Goal: Transaction & Acquisition: Purchase product/service

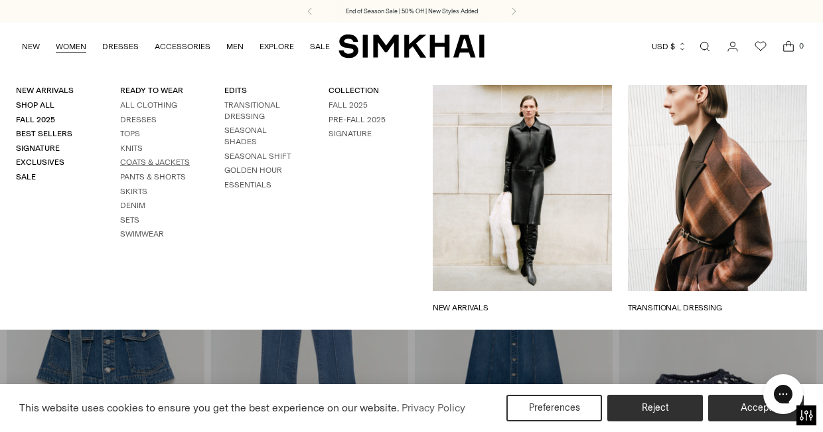
click at [133, 159] on link "Coats & Jackets" at bounding box center [155, 161] width 70 height 9
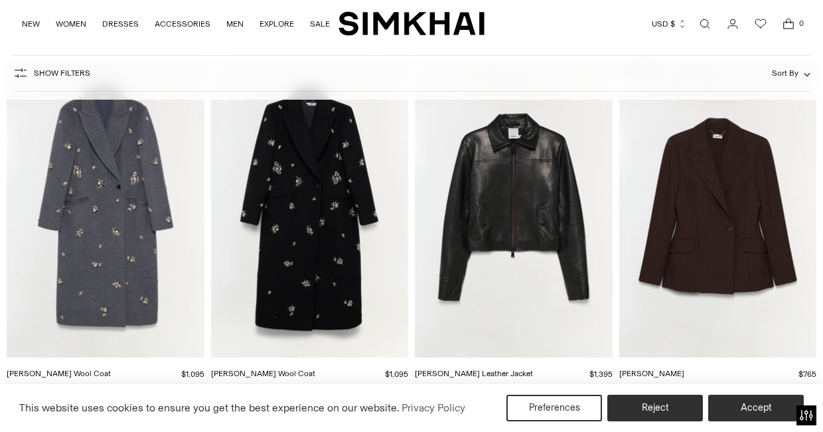
click at [0, 0] on img "Gianni Embellished Wool Coat" at bounding box center [0, 0] width 0 height 0
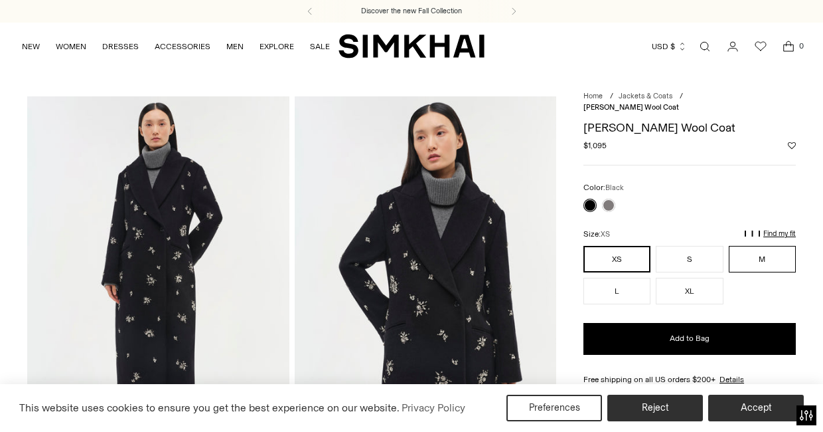
click at [770, 262] on button "M" at bounding box center [762, 259] width 67 height 27
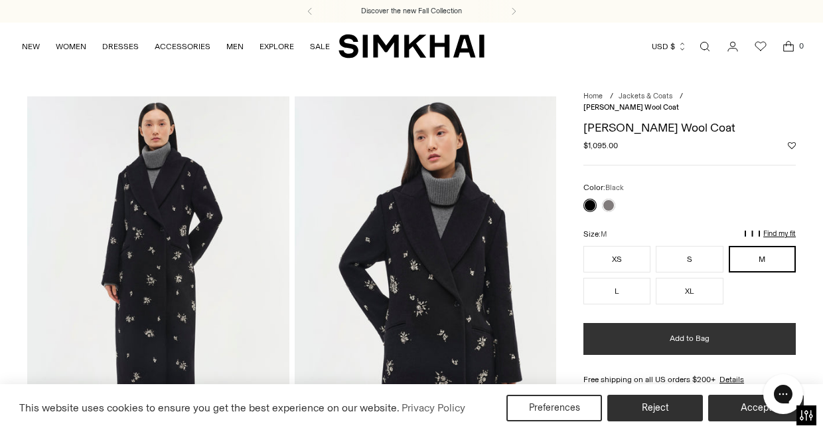
click at [691, 339] on span "Add to Bag" at bounding box center [690, 338] width 40 height 11
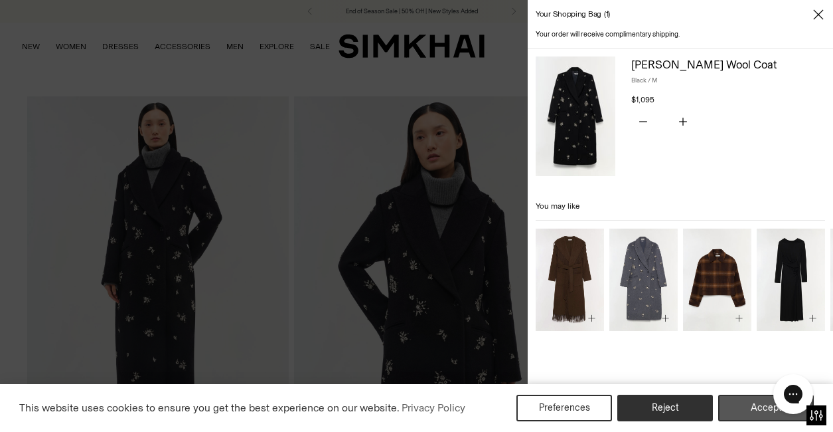
click at [744, 408] on button "Accept" at bounding box center [766, 407] width 96 height 27
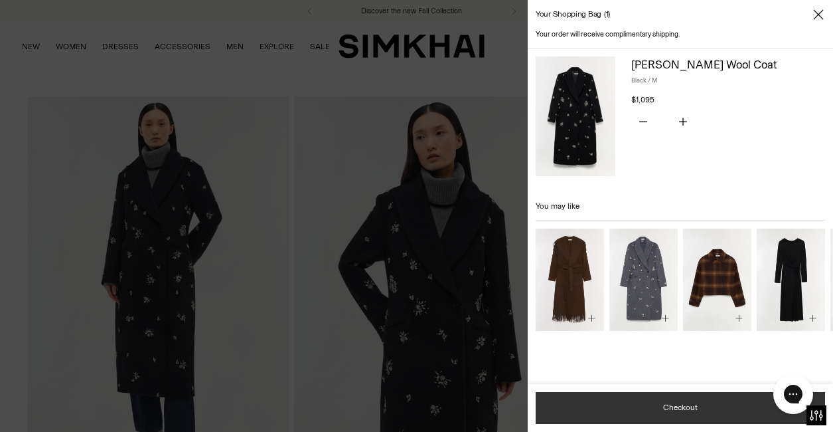
click at [630, 410] on button "Checkout" at bounding box center [680, 408] width 289 height 32
